Goal: Find specific page/section: Find specific page/section

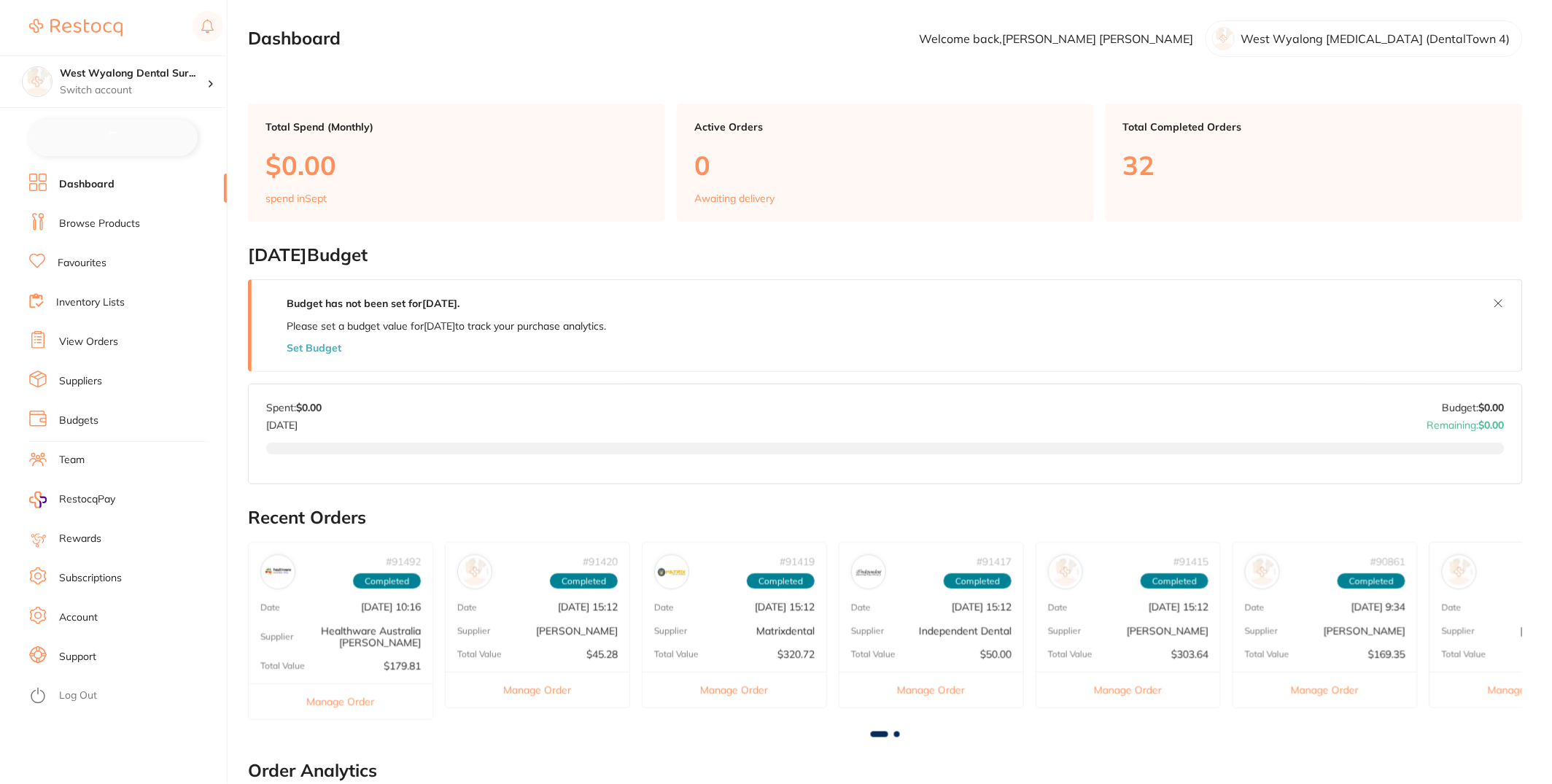
click at [119, 235] on ul "Dashboard Browse Products Favourites Inventory Lists View Orders Suppliers Budg…" at bounding box center [127, 478] width 197 height 610
checkbox input "false"
click at [119, 222] on link "Browse Products" at bounding box center [99, 222] width 81 height 15
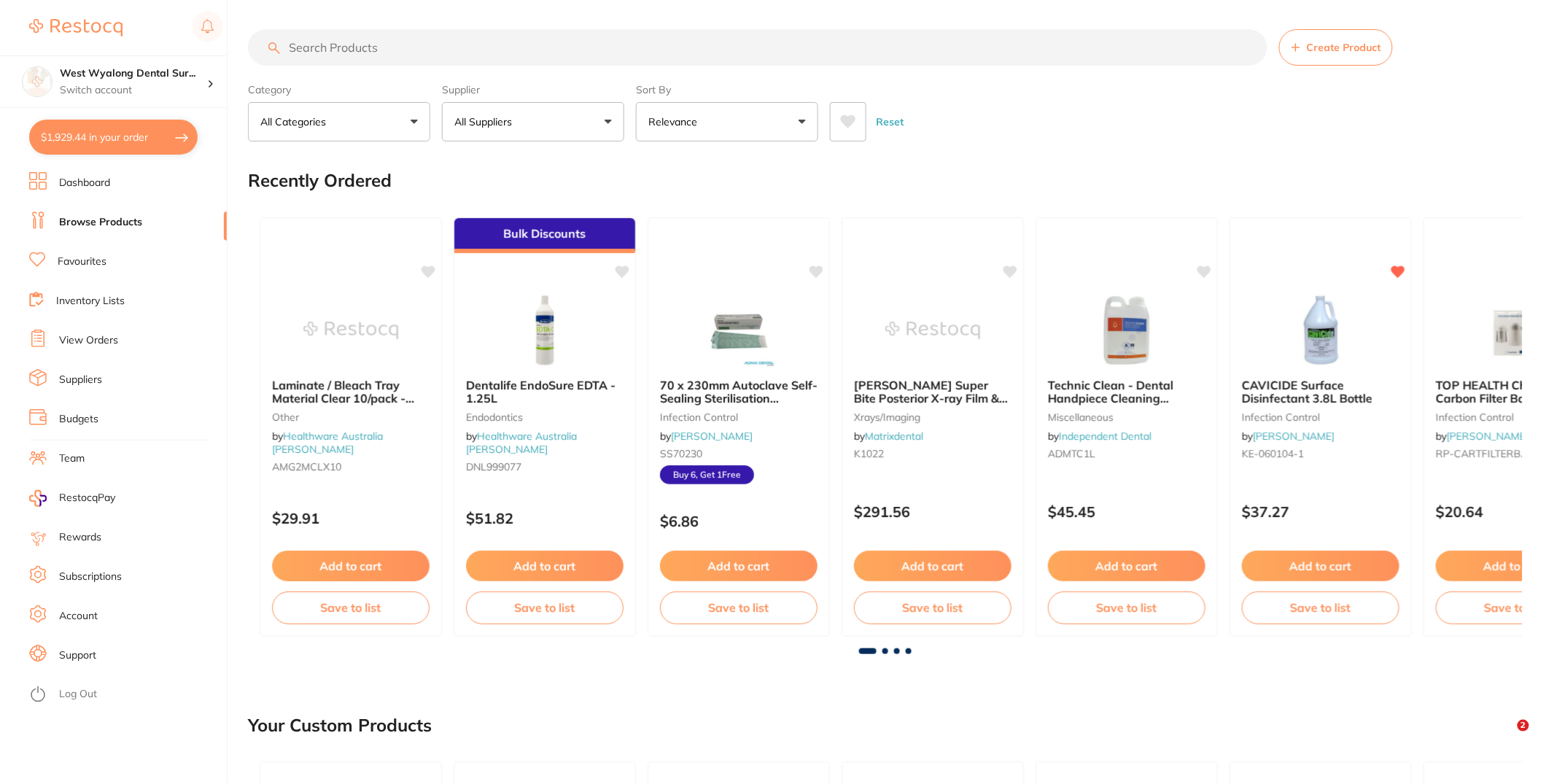
click at [486, 49] on input "search" at bounding box center [757, 47] width 1019 height 36
paste input "HS-5701244"
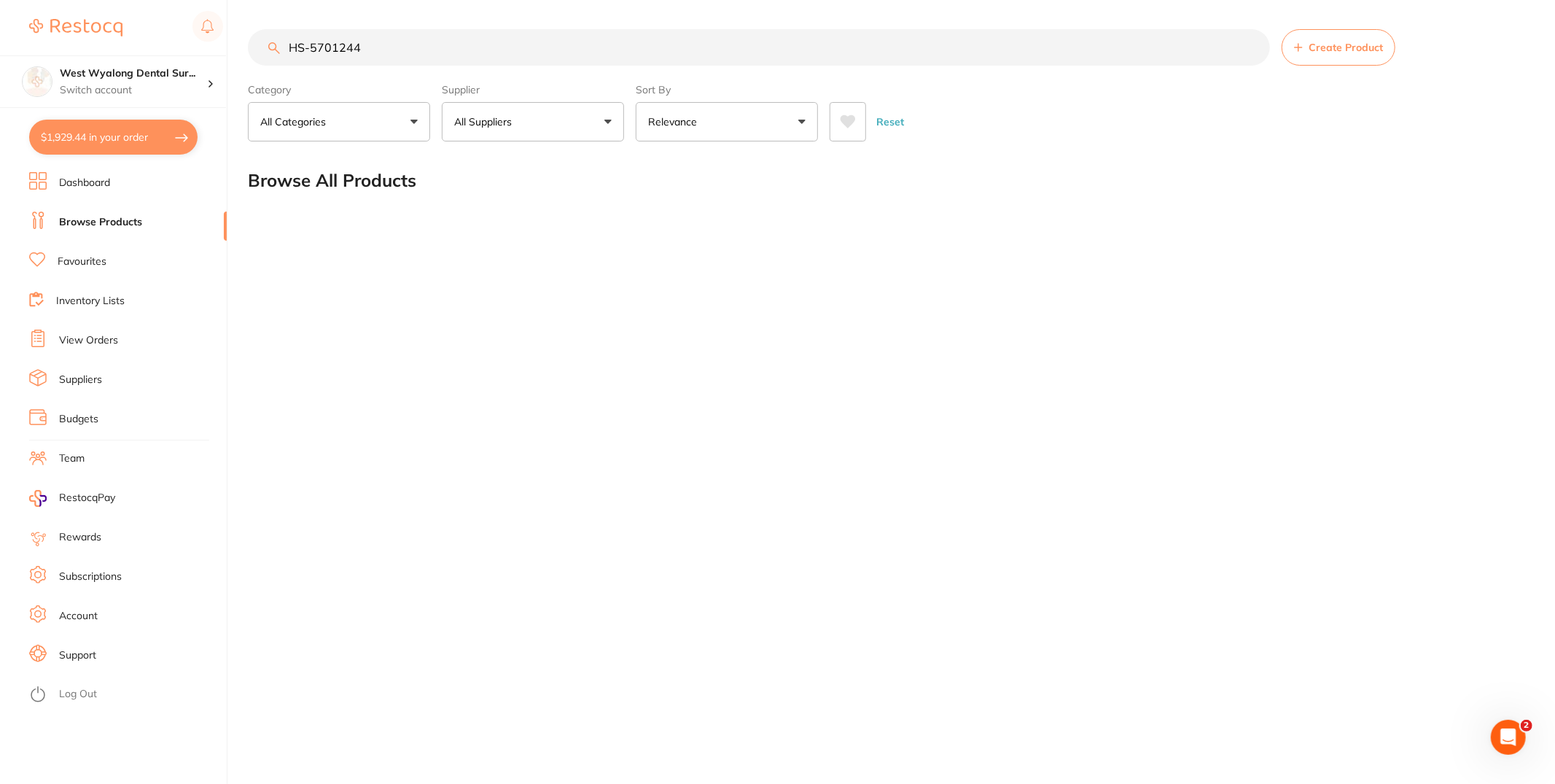
type input "HS-5701244"
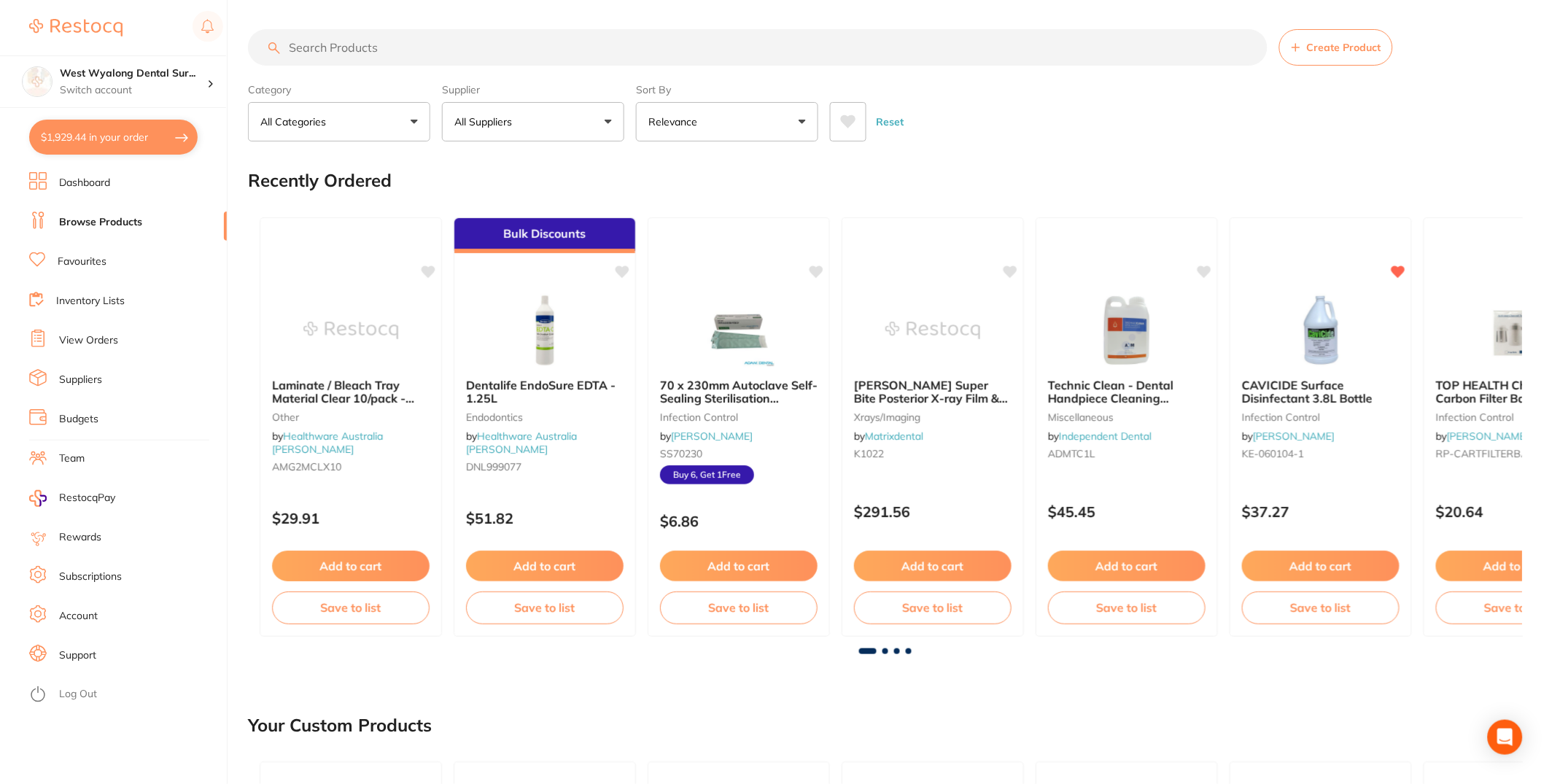
click at [478, 50] on input "search" at bounding box center [757, 47] width 1019 height 36
paste input "HS-5701244"
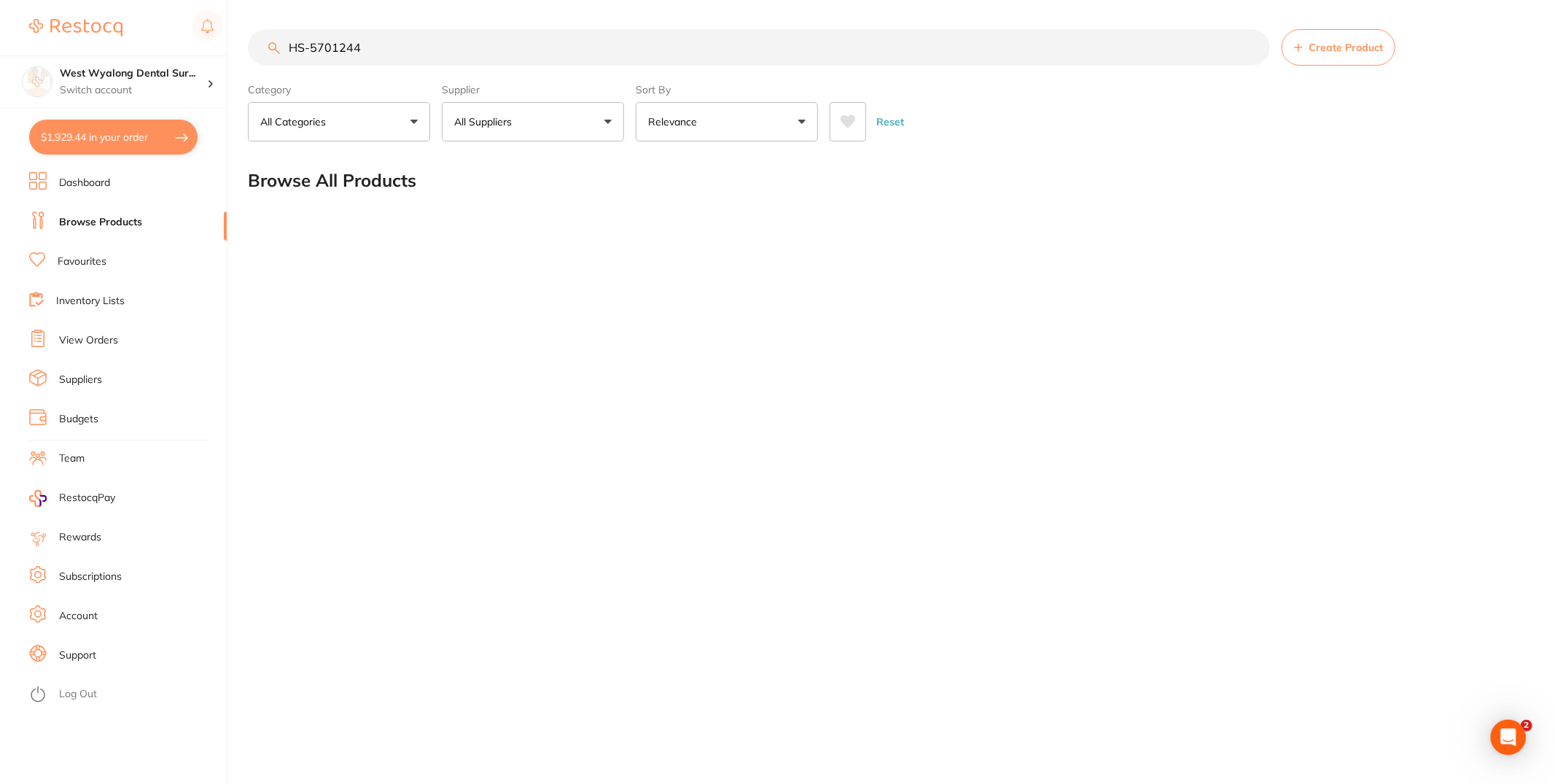
type input "HS-5701244"
click at [147, 258] on li "Favourites" at bounding box center [127, 262] width 197 height 22
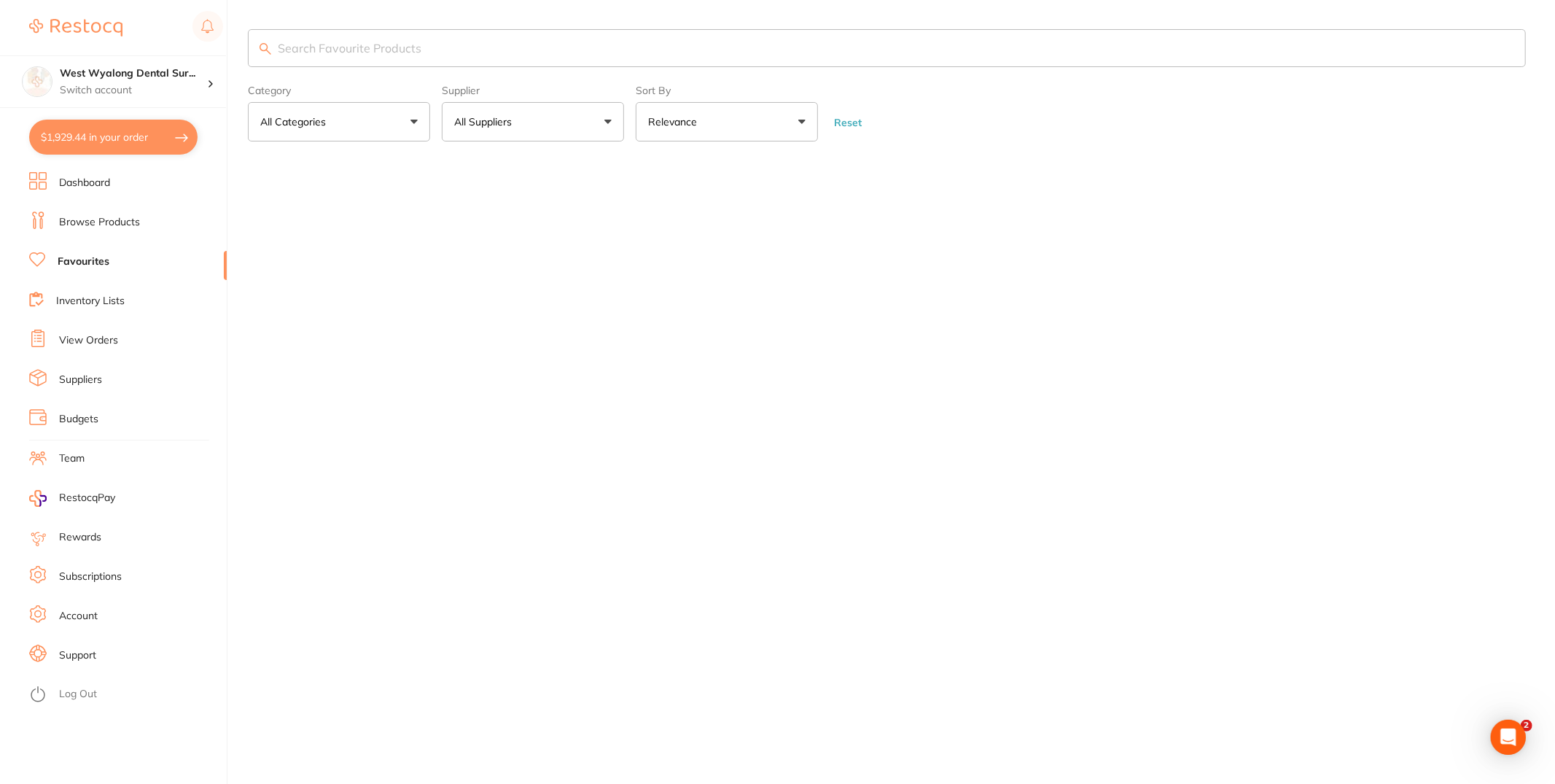
click at [145, 218] on li "Browse Products" at bounding box center [127, 222] width 197 height 22
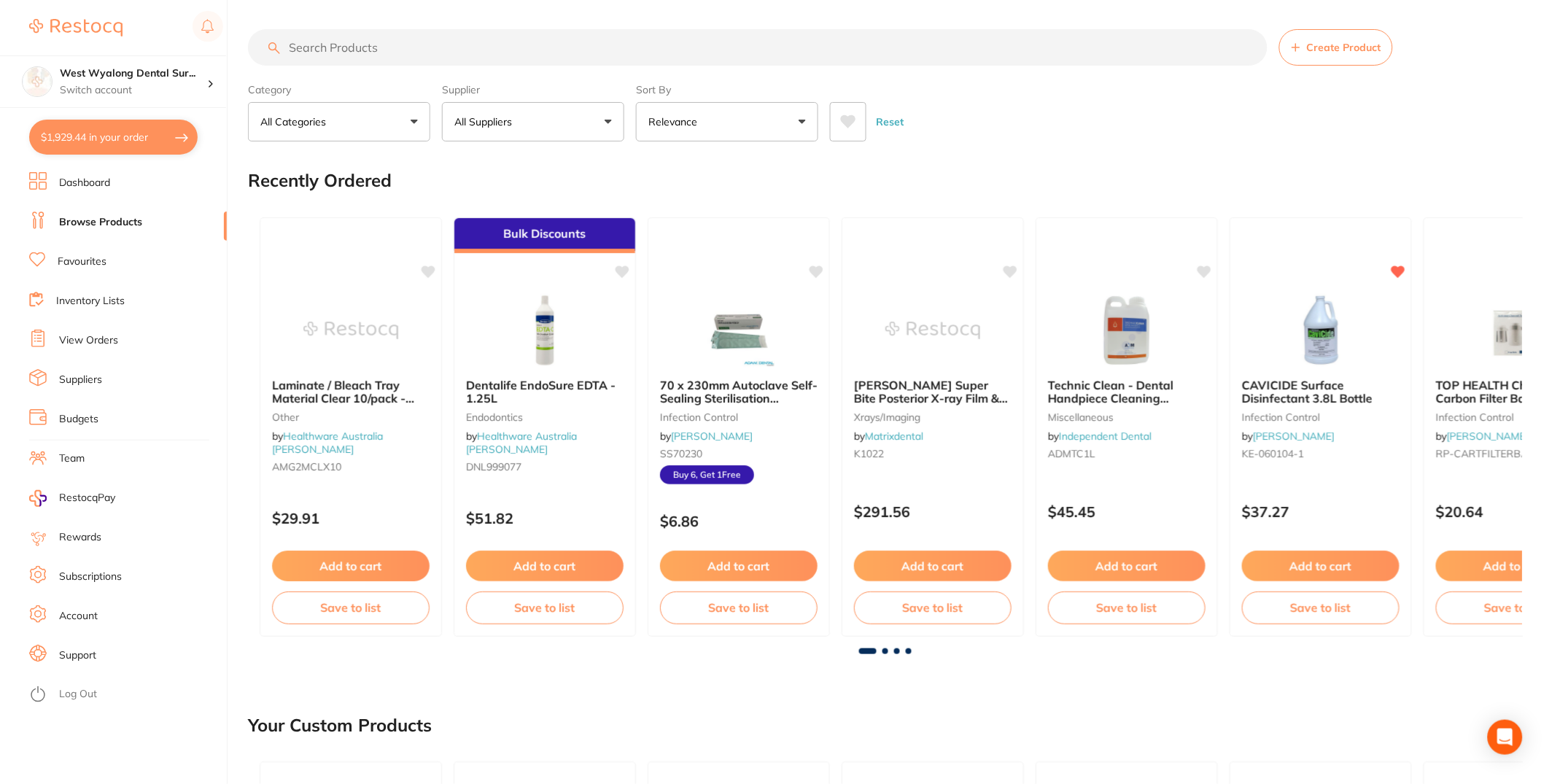
click at [438, 44] on input "search" at bounding box center [757, 47] width 1019 height 36
paste input "HS-5701244"
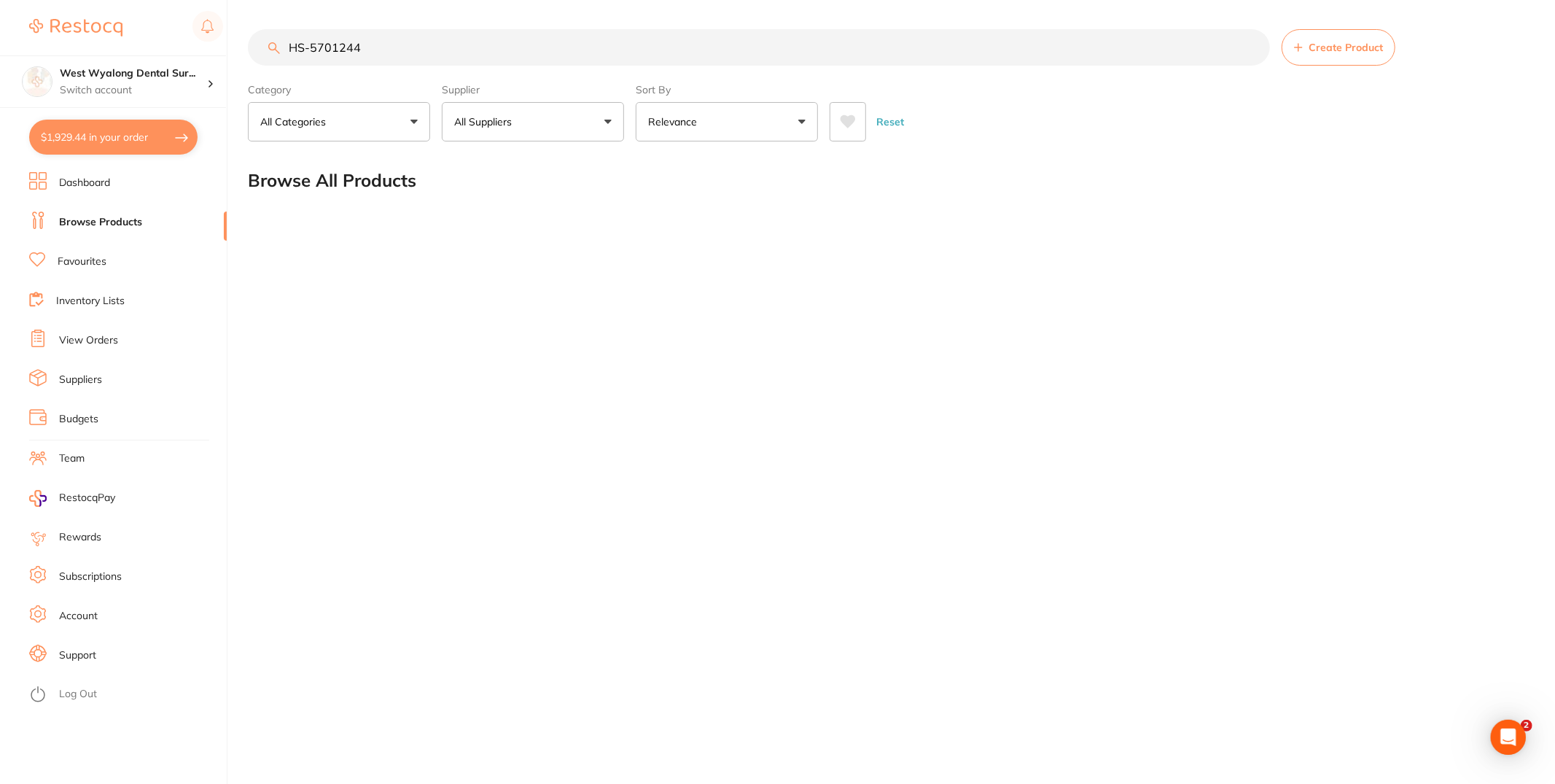
type input "HS-5701244"
